Goal: Information Seeking & Learning: Learn about a topic

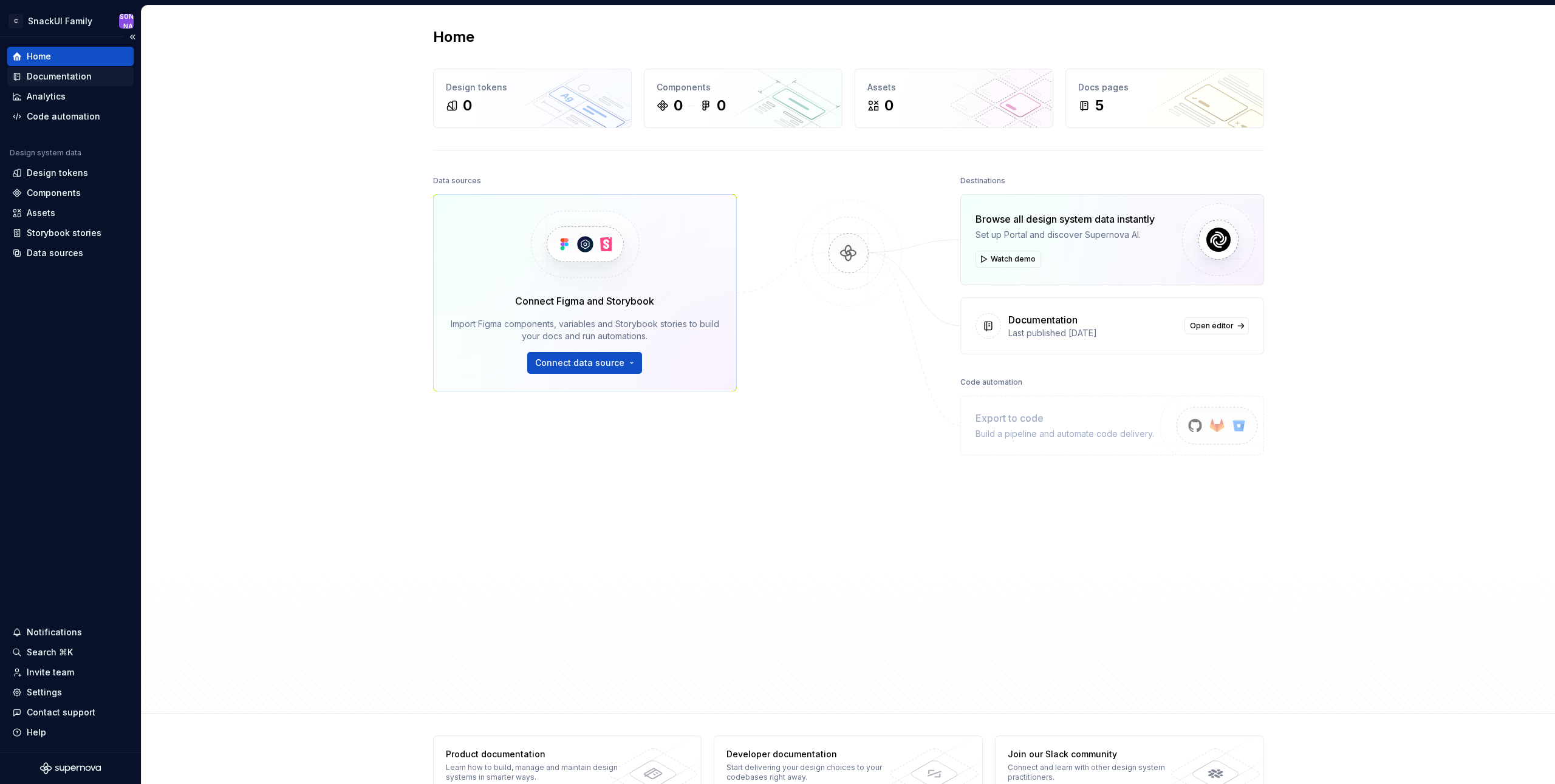
click at [75, 75] on div "Documentation" at bounding box center [60, 76] width 65 height 12
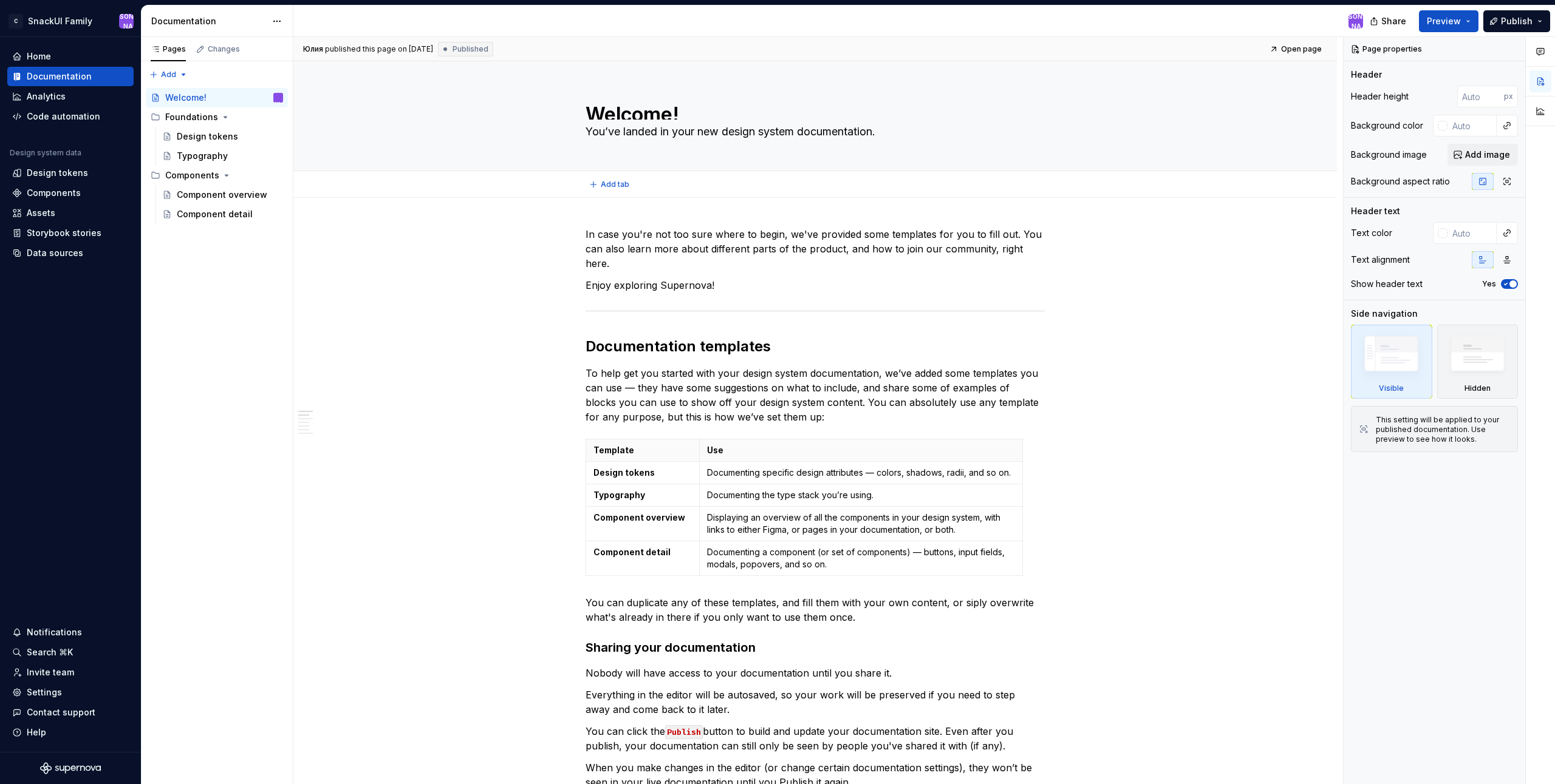
type textarea "*"
